Goal: Task Accomplishment & Management: Use online tool/utility

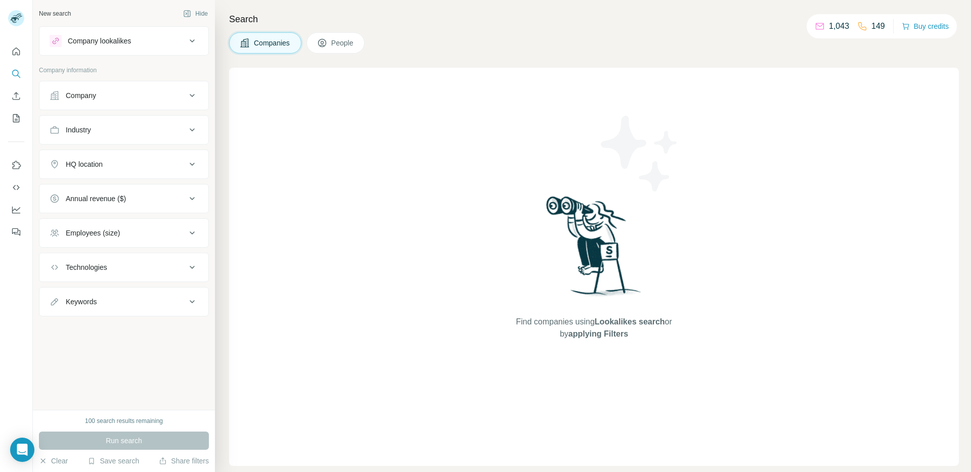
click at [286, 181] on div "Find companies using Lookalikes search or by applying Filters" at bounding box center [594, 267] width 730 height 399
click at [347, 177] on div "Find companies using Lookalikes search or by applying Filters" at bounding box center [594, 267] width 730 height 399
click at [18, 56] on icon "Quick start" at bounding box center [16, 52] width 10 height 10
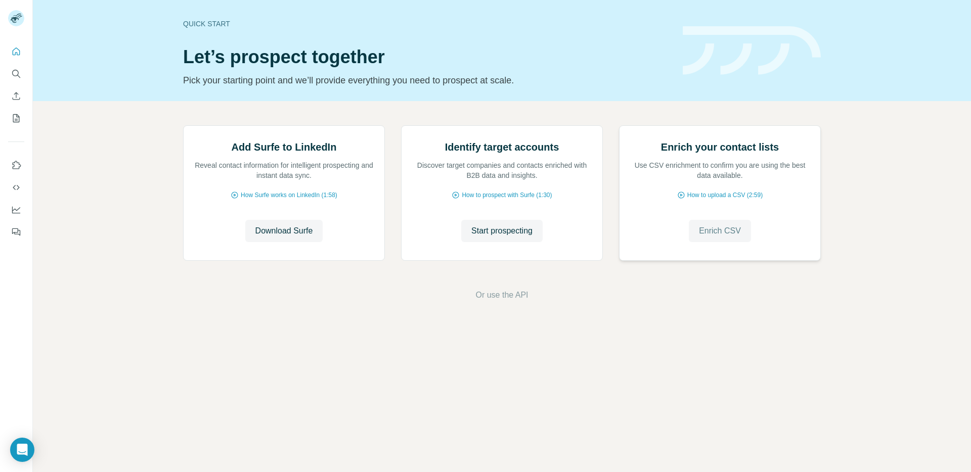
click at [723, 237] on span "Enrich CSV" at bounding box center [720, 231] width 42 height 12
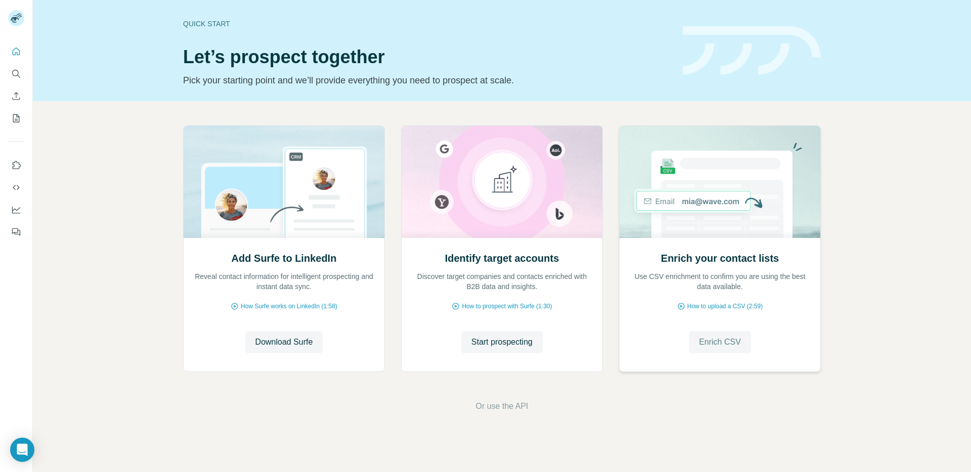
click at [727, 347] on span "Enrich CSV" at bounding box center [720, 342] width 42 height 12
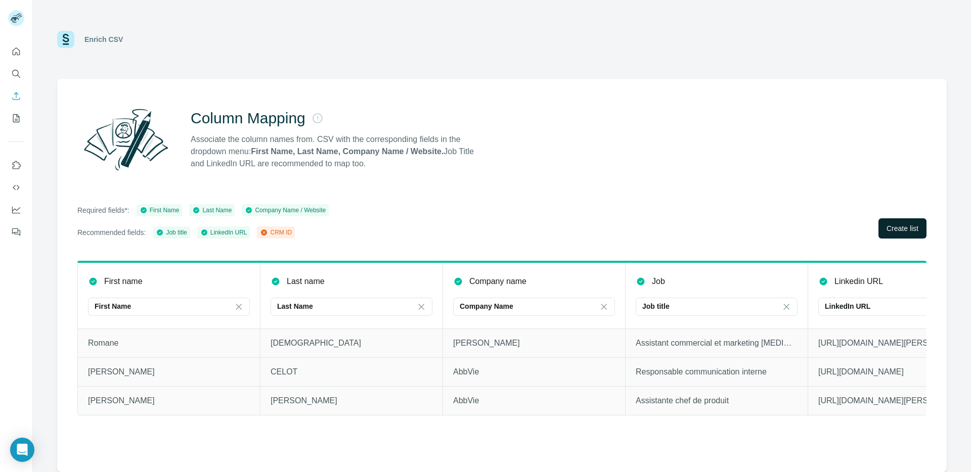
click at [893, 223] on button "Create list" at bounding box center [903, 228] width 48 height 20
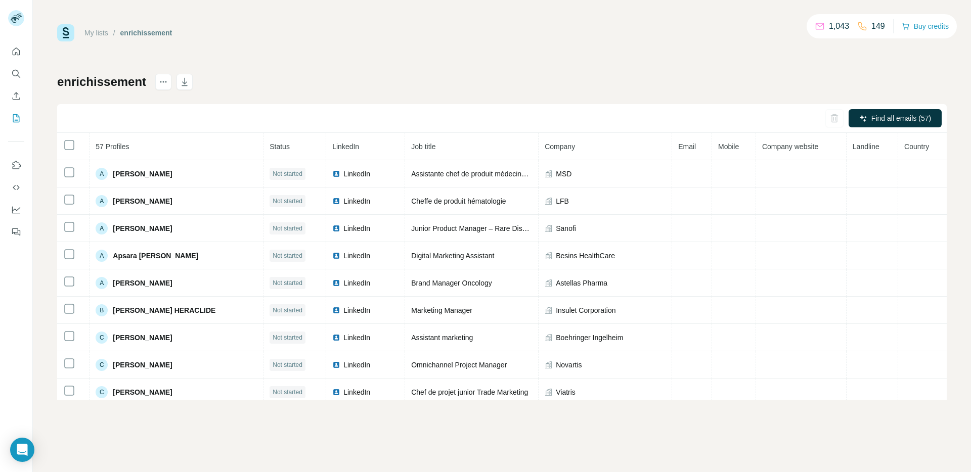
click at [798, 86] on div "enrichissement Find all emails (57) 57 Profiles Status LinkedIn Job title Compa…" at bounding box center [502, 237] width 890 height 326
click at [919, 169] on div at bounding box center [918, 170] width 8 height 8
click at [925, 150] on div at bounding box center [922, 145] width 18 height 10
click at [925, 143] on div at bounding box center [922, 145] width 18 height 10
click at [896, 74] on div "enrichissement Find all emails & mobiles (57) 57 Profiles Status LinkedIn Job t…" at bounding box center [502, 237] width 890 height 326
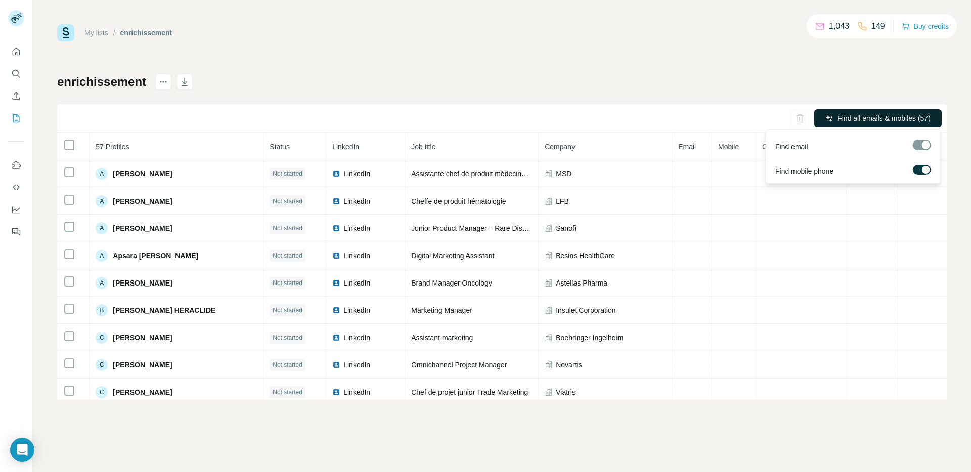
click at [887, 119] on span "Find all emails & mobiles (57)" at bounding box center [884, 118] width 93 height 10
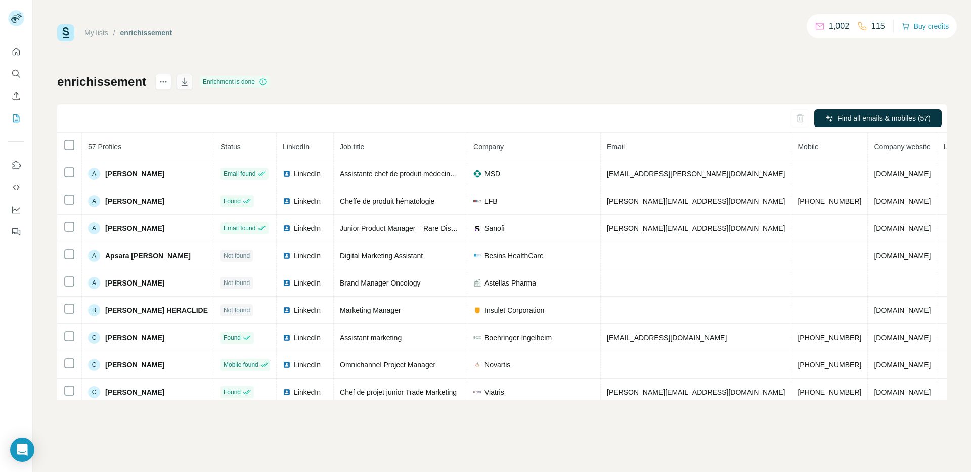
click at [182, 84] on icon "button" at bounding box center [185, 82] width 10 height 10
